Goal: Transaction & Acquisition: Purchase product/service

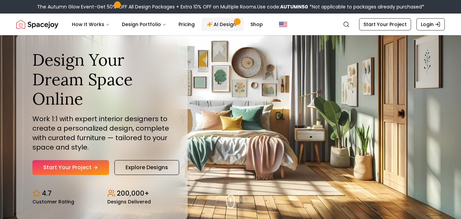
click at [237, 24] on link "AI Design" at bounding box center [223, 25] width 42 height 14
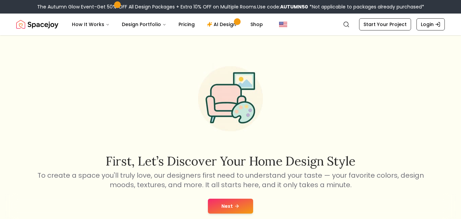
click at [232, 204] on button "Next" at bounding box center [230, 205] width 45 height 15
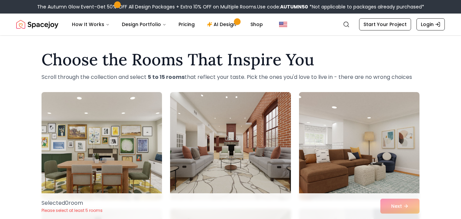
click at [92, 121] on img at bounding box center [102, 145] width 127 height 113
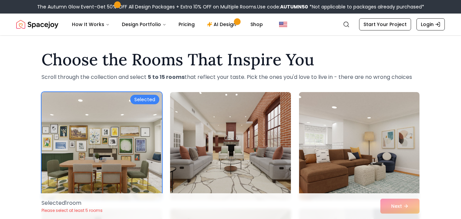
click at [211, 128] on img at bounding box center [230, 145] width 127 height 113
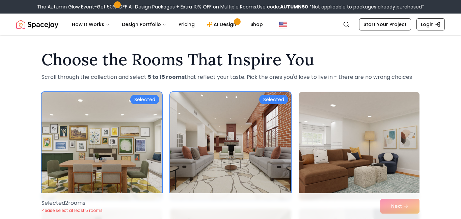
click at [304, 129] on img at bounding box center [359, 145] width 127 height 113
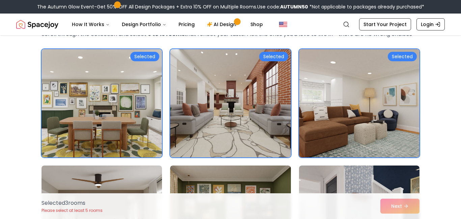
scroll to position [44, 0]
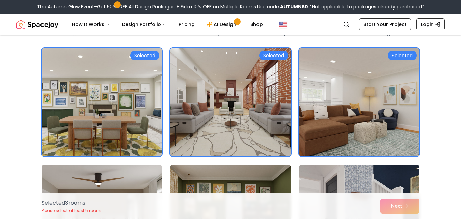
click at [350, 129] on img at bounding box center [359, 101] width 127 height 113
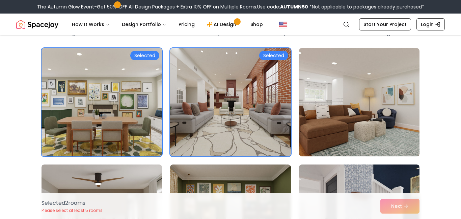
click at [152, 107] on img at bounding box center [102, 101] width 127 height 113
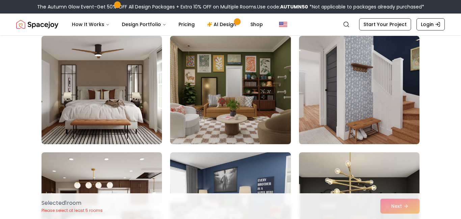
scroll to position [173, 0]
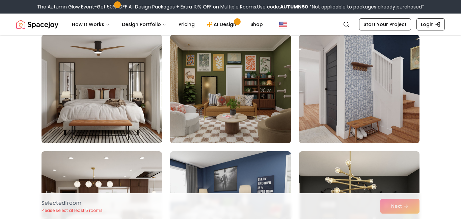
click at [131, 108] on img at bounding box center [102, 88] width 127 height 113
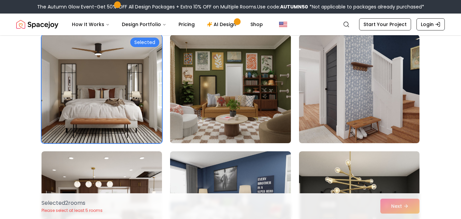
click at [220, 99] on img at bounding box center [230, 88] width 127 height 113
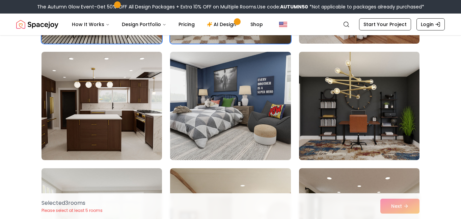
scroll to position [273, 0]
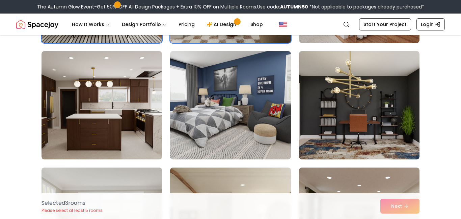
click at [220, 99] on img at bounding box center [230, 105] width 121 height 108
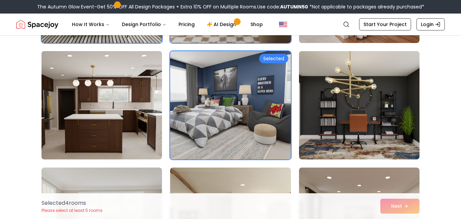
click at [119, 98] on img at bounding box center [102, 104] width 127 height 113
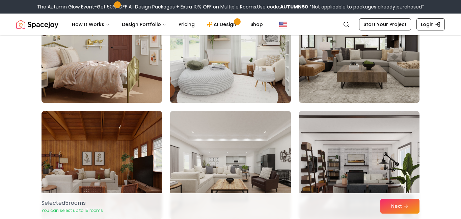
scroll to position [562, 0]
click at [119, 98] on img at bounding box center [102, 49] width 121 height 108
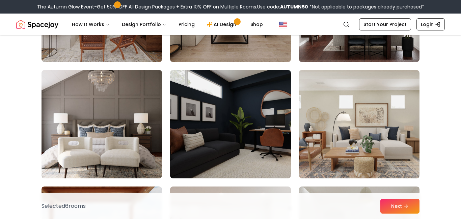
scroll to position [722, 0]
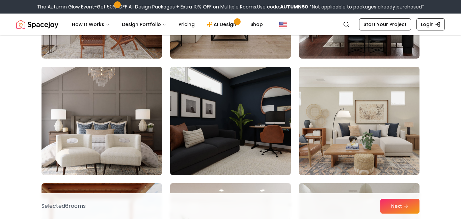
click at [152, 137] on img at bounding box center [102, 120] width 127 height 113
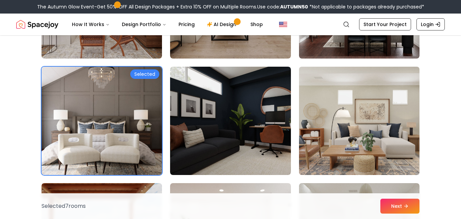
click at [360, 173] on img at bounding box center [359, 120] width 127 height 113
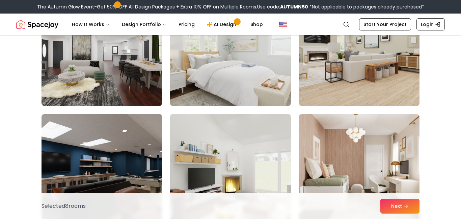
scroll to position [1026, 0]
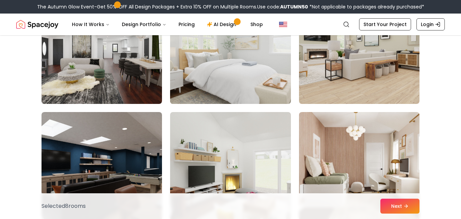
click at [272, 91] on img at bounding box center [230, 49] width 127 height 113
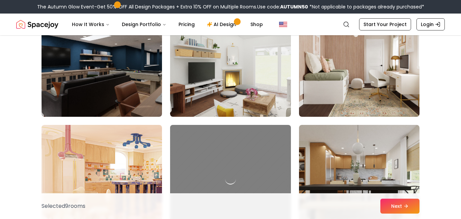
scroll to position [1138, 0]
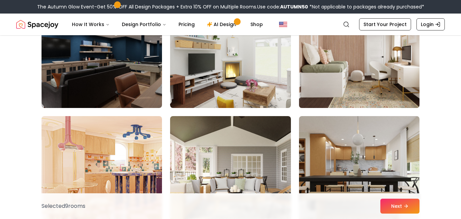
click at [328, 92] on img at bounding box center [359, 53] width 127 height 113
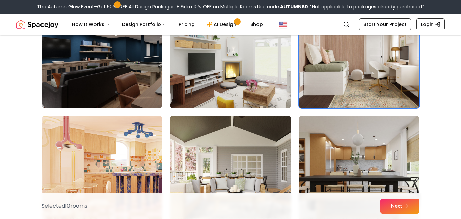
click at [159, 157] on img at bounding box center [102, 169] width 127 height 113
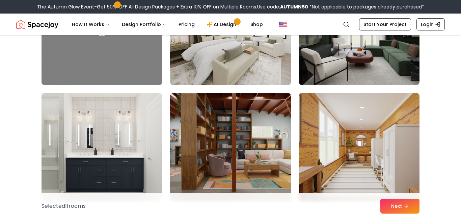
scroll to position [2223, 0]
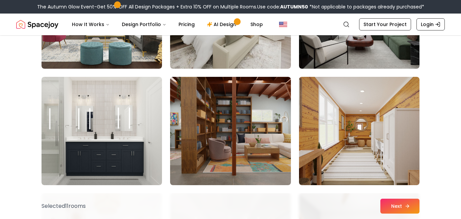
click at [395, 203] on button "Next" at bounding box center [400, 205] width 39 height 15
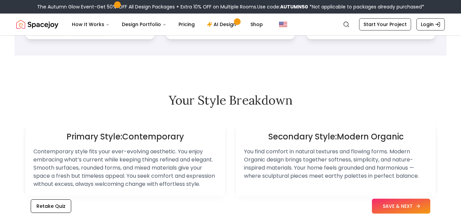
click at [389, 205] on button "SAVE & NEXT" at bounding box center [401, 205] width 58 height 15
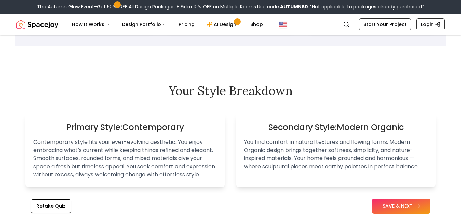
scroll to position [370, 0]
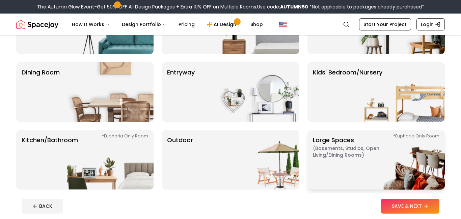
scroll to position [98, 0]
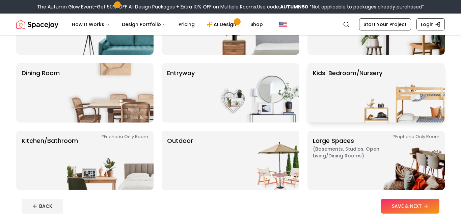
click at [330, 104] on p "Kids' Bedroom/Nursery" at bounding box center [348, 92] width 70 height 49
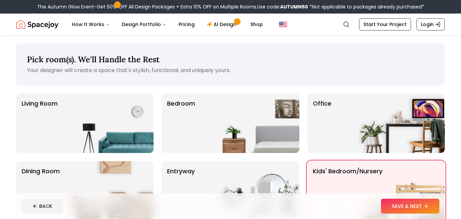
scroll to position [0, 0]
click at [77, 118] on img at bounding box center [110, 122] width 86 height 59
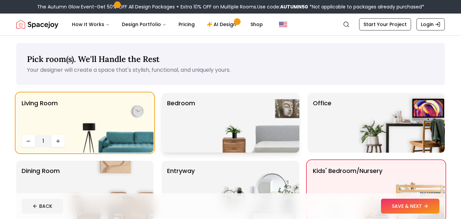
click at [222, 126] on img at bounding box center [256, 122] width 86 height 59
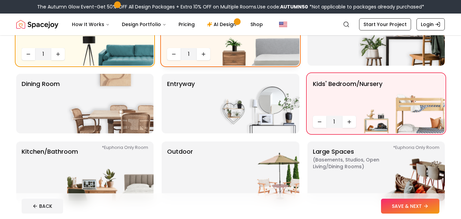
scroll to position [107, 0]
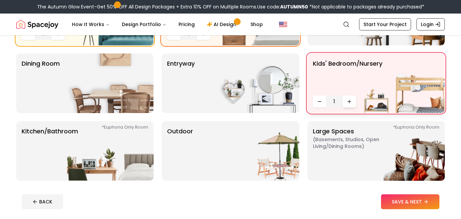
click at [355, 101] on button "Increase quantity" at bounding box center [350, 101] width 14 height 12
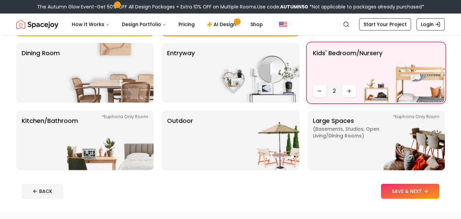
scroll to position [119, 0]
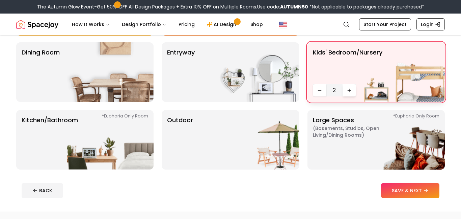
click at [343, 92] on button "Increase quantity" at bounding box center [350, 90] width 14 height 12
click at [417, 189] on button "SAVE & NEXT" at bounding box center [410, 190] width 58 height 15
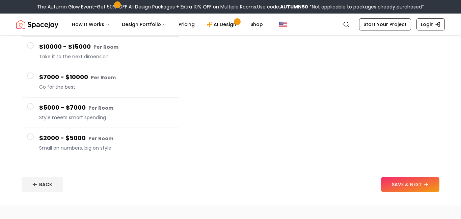
scroll to position [102, 0]
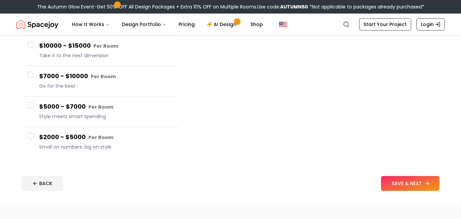
click at [404, 180] on button "SAVE & NEXT" at bounding box center [410, 183] width 58 height 15
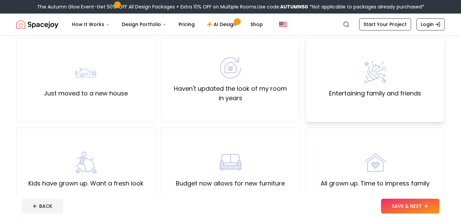
scroll to position [58, 0]
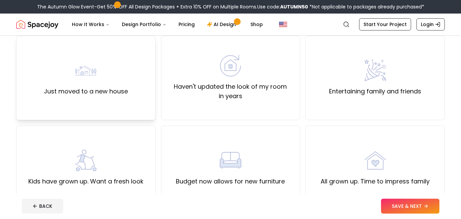
click at [127, 87] on label "Just moved to a new house" at bounding box center [86, 90] width 84 height 9
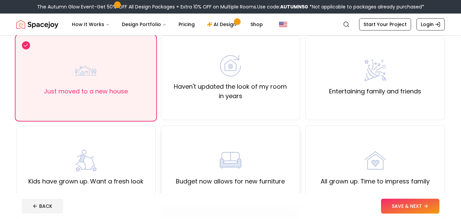
click at [174, 150] on div "Budget now allows for new furniture" at bounding box center [230, 167] width 139 height 84
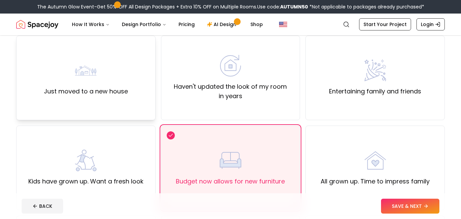
click at [93, 76] on img at bounding box center [86, 70] width 22 height 22
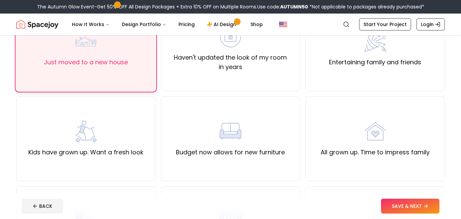
scroll to position [86, 0]
click at [242, 113] on div "Budget now allows for new furniture" at bounding box center [230, 139] width 139 height 84
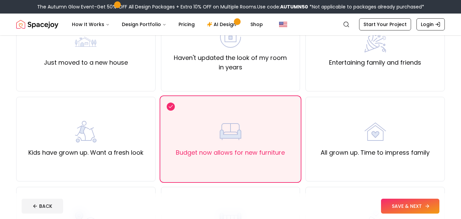
click at [406, 199] on button "SAVE & NEXT" at bounding box center [410, 205] width 58 height 15
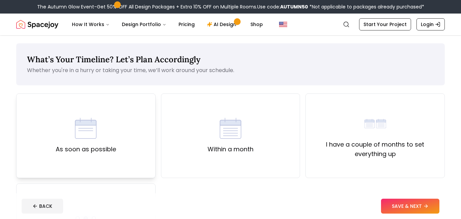
click at [116, 130] on div "As soon as possible" at bounding box center [85, 135] width 139 height 84
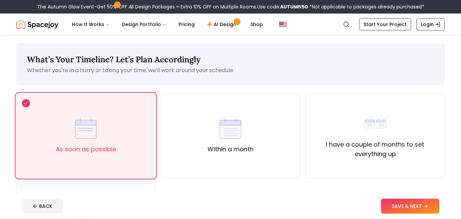
click at [402, 197] on footer "BACK SAVE & NEXT" at bounding box center [230, 206] width 429 height 26
click at [401, 199] on button "SAVE & NEXT" at bounding box center [410, 205] width 58 height 15
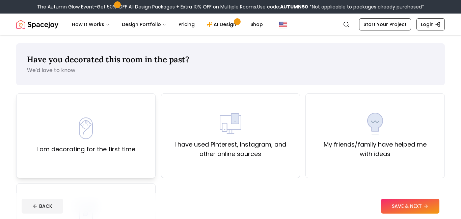
click at [135, 115] on div "I am decorating for the first time" at bounding box center [85, 135] width 139 height 84
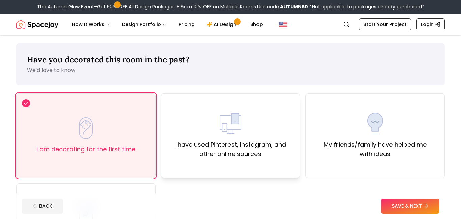
click at [242, 141] on label "I have used Pinterest, Instagram, and other online sources" at bounding box center [231, 148] width 128 height 19
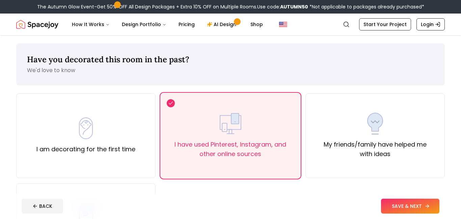
click at [396, 200] on button "SAVE & NEXT" at bounding box center [410, 205] width 58 height 15
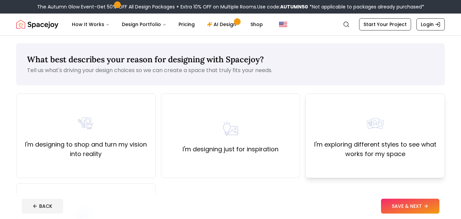
click at [330, 170] on div "I'm exploring different styles to see what works for my space" at bounding box center [375, 135] width 139 height 84
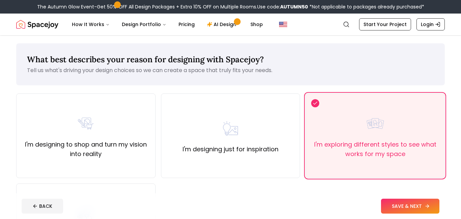
click at [403, 202] on button "SAVE & NEXT" at bounding box center [410, 205] width 58 height 15
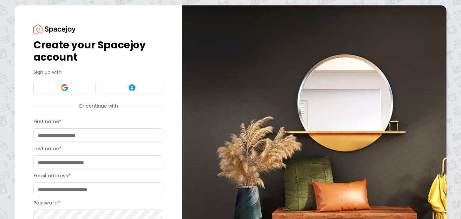
click at [75, 80] on div "Sign up with" at bounding box center [98, 82] width 130 height 26
click at [130, 95] on div "Create your Spacejoy account Sign up with Or continue with First name * Last na…" at bounding box center [98, 148] width 130 height 249
click at [128, 92] on button at bounding box center [132, 88] width 62 height 14
click at [79, 86] on button at bounding box center [64, 88] width 62 height 14
click at [120, 91] on button at bounding box center [132, 88] width 62 height 14
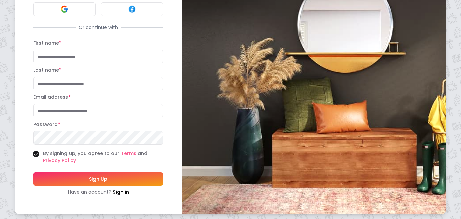
click at [91, 53] on input "First name *" at bounding box center [98, 57] width 130 height 14
type input "****"
click at [78, 76] on div "Last name *" at bounding box center [98, 78] width 130 height 24
click at [79, 78] on input "Last name *" at bounding box center [98, 84] width 130 height 14
type input "*"
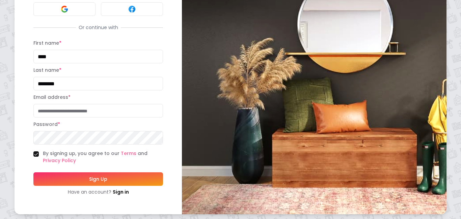
type input "********"
click at [79, 105] on input "Email address *" at bounding box center [98, 111] width 130 height 14
type input "**********"
click at [33, 172] on button "Sign Up" at bounding box center [98, 179] width 130 height 14
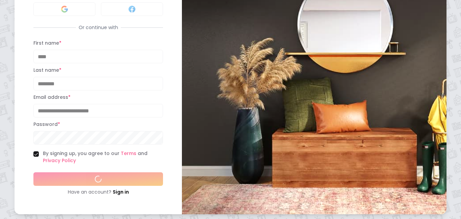
scroll to position [94, 0]
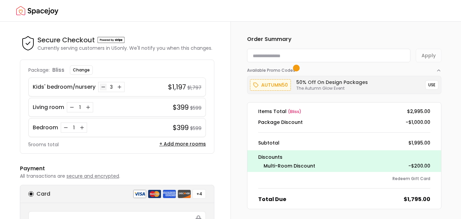
click at [102, 86] on icon "Decrease quantity for Kids' bedroom/nursery" at bounding box center [103, 86] width 5 height 5
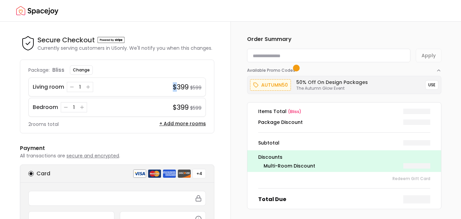
click at [102, 86] on div "Living room 1" at bounding box center [101, 87] width 136 height 10
click at [69, 88] on button "Decrease quantity for Living room" at bounding box center [72, 86] width 7 height 7
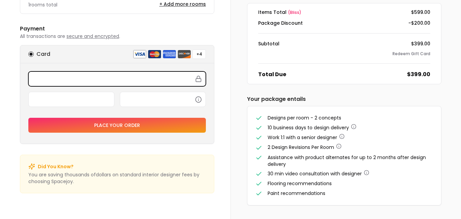
scroll to position [95, 0]
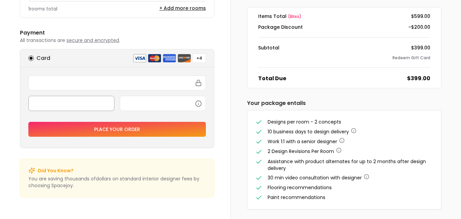
click at [75, 97] on div at bounding box center [71, 103] width 86 height 15
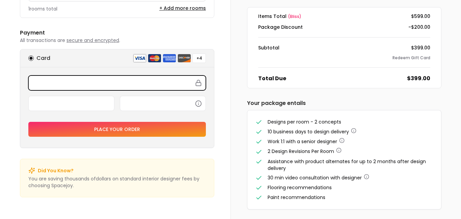
click at [219, 103] on div "Secure Checkout Secure Checkout Currently serving customers in US only. We'll n…" at bounding box center [117, 75] width 227 height 296
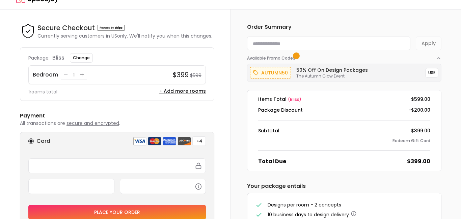
scroll to position [0, 0]
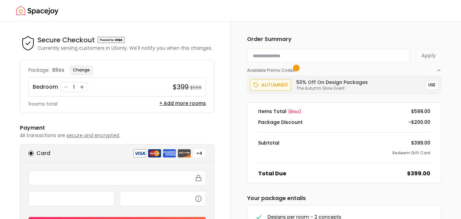
click at [78, 66] on button "Change" at bounding box center [81, 69] width 23 height 9
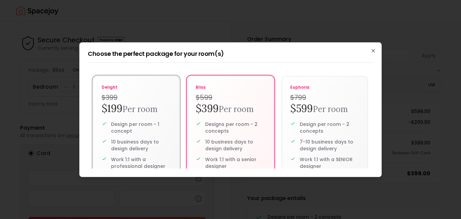
click at [111, 110] on h2 "$199 Per room" at bounding box center [136, 108] width 69 height 13
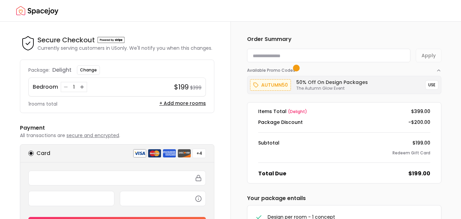
click at [286, 57] on input at bounding box center [328, 56] width 163 height 14
click at [288, 77] on div "autumn50 50% Off on Design Packages The Autumn Glow Event USE" at bounding box center [344, 85] width 195 height 18
click at [286, 80] on div "autumn50 50% Off on Design Packages The Autumn Glow Event USE" at bounding box center [344, 85] width 195 height 18
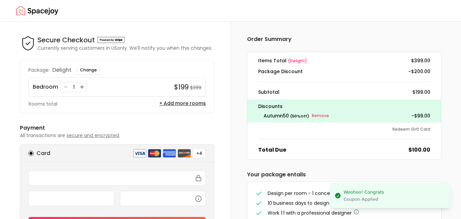
click at [278, 83] on dl "Items Total ( delight ) $399.00 Package Discount -$200.00 Subtotal $199.00 Disc…" at bounding box center [344, 105] width 195 height 108
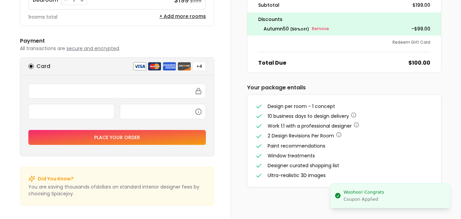
scroll to position [84, 0]
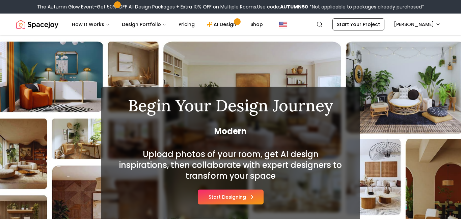
click at [243, 193] on button "Start Designing" at bounding box center [231, 196] width 66 height 15
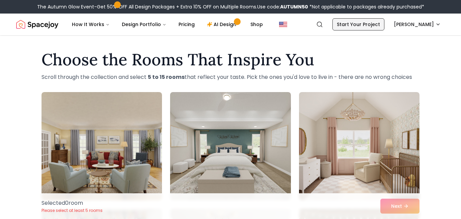
click at [357, 24] on link "Start Your Project" at bounding box center [359, 24] width 52 height 12
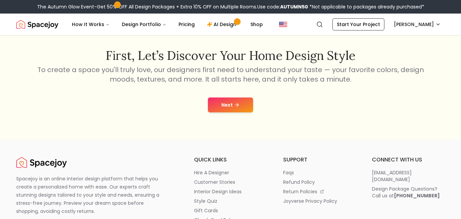
scroll to position [106, 0]
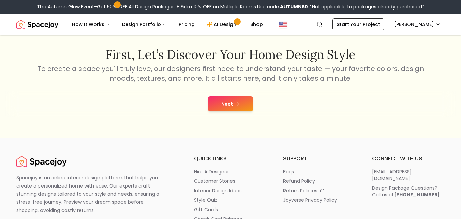
click at [237, 104] on icon at bounding box center [236, 103] width 5 height 5
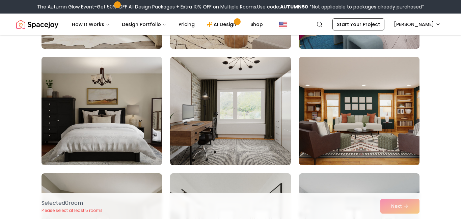
scroll to position [733, 0]
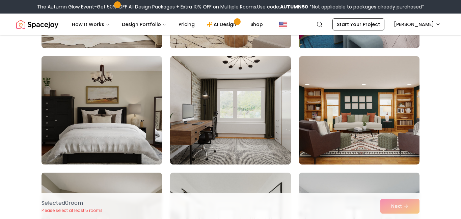
click at [95, 126] on img at bounding box center [102, 109] width 127 height 113
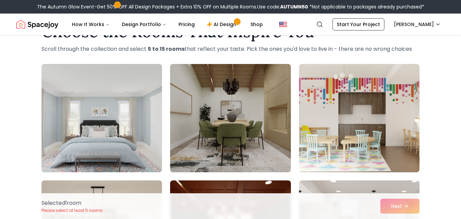
scroll to position [0, 0]
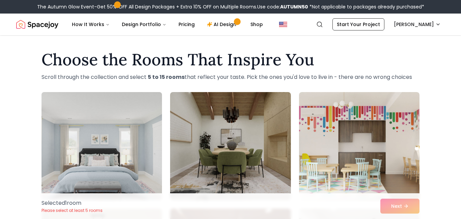
click at [151, 141] on img at bounding box center [102, 145] width 127 height 113
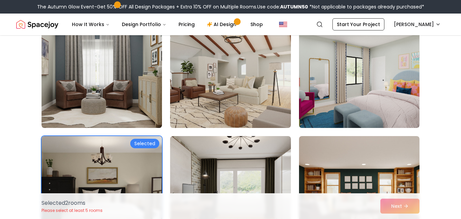
click at [335, 108] on img at bounding box center [359, 74] width 121 height 108
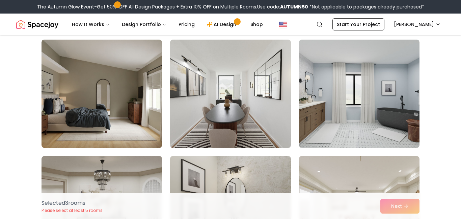
scroll to position [878, 0]
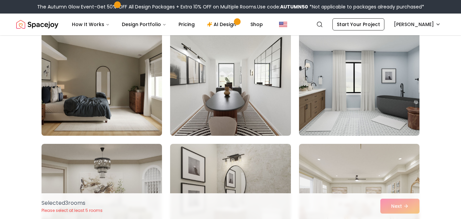
click at [109, 64] on img at bounding box center [102, 81] width 127 height 113
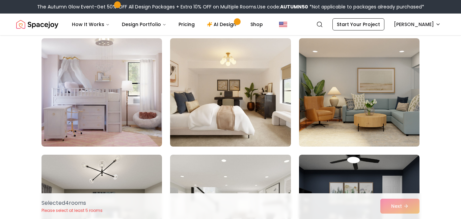
scroll to position [1913, 0]
click at [262, 87] on img at bounding box center [230, 92] width 121 height 108
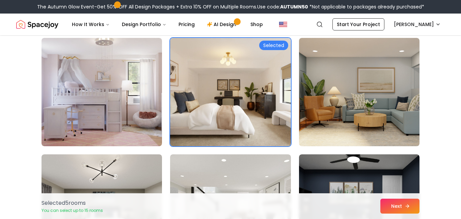
click at [407, 205] on icon at bounding box center [407, 205] width 5 height 5
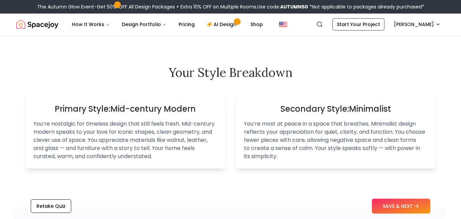
scroll to position [414, 0]
